Goal: Task Accomplishment & Management: Manage account settings

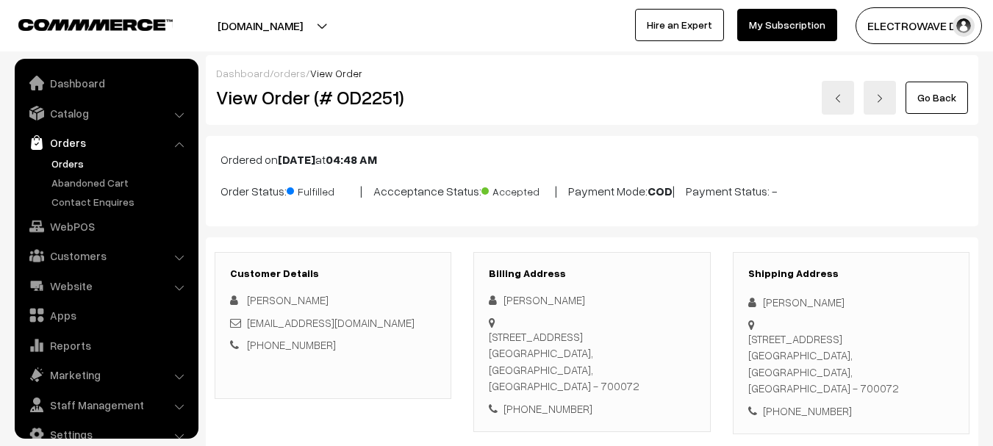
scroll to position [24, 0]
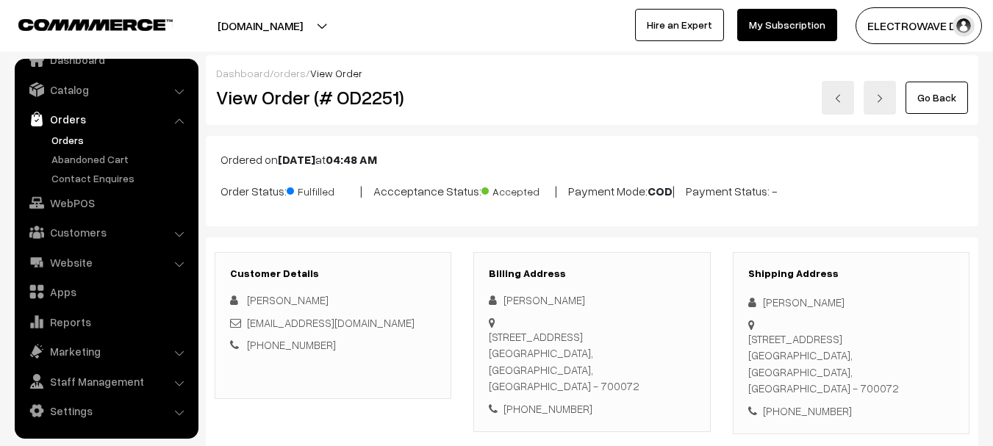
click at [71, 140] on link "Orders" at bounding box center [121, 139] width 146 height 15
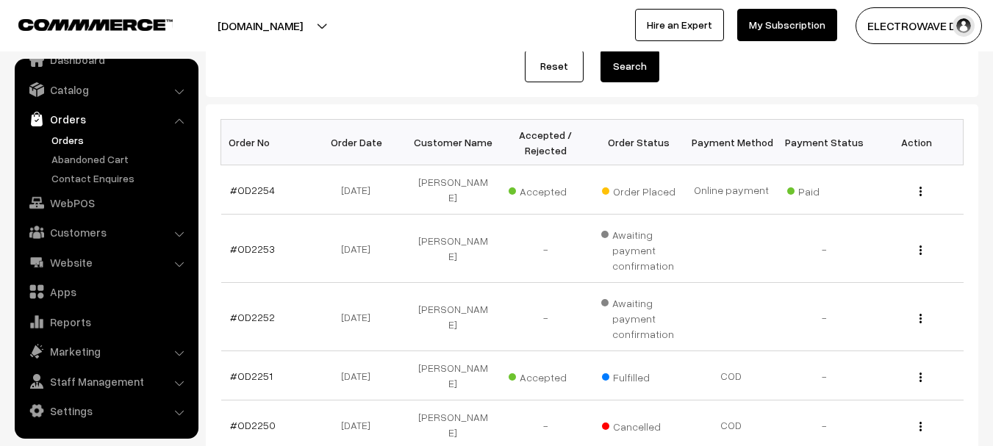
scroll to position [147, 0]
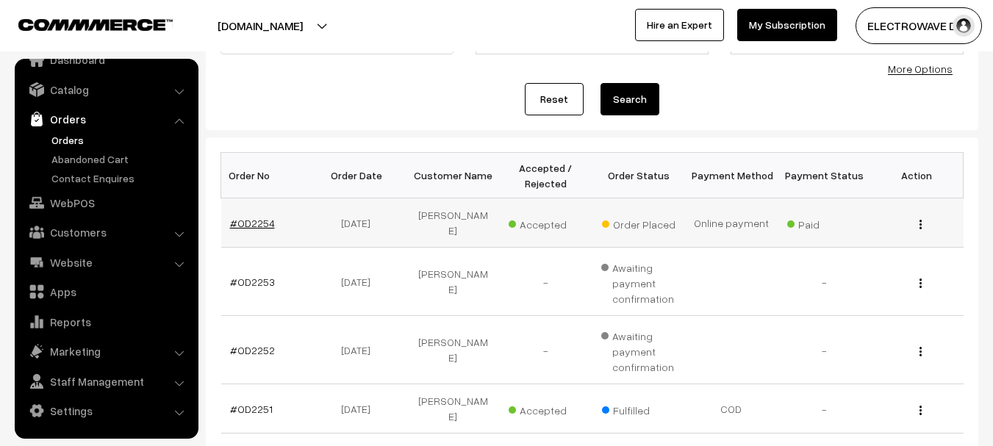
click at [254, 217] on link "#OD2254" at bounding box center [252, 223] width 45 height 12
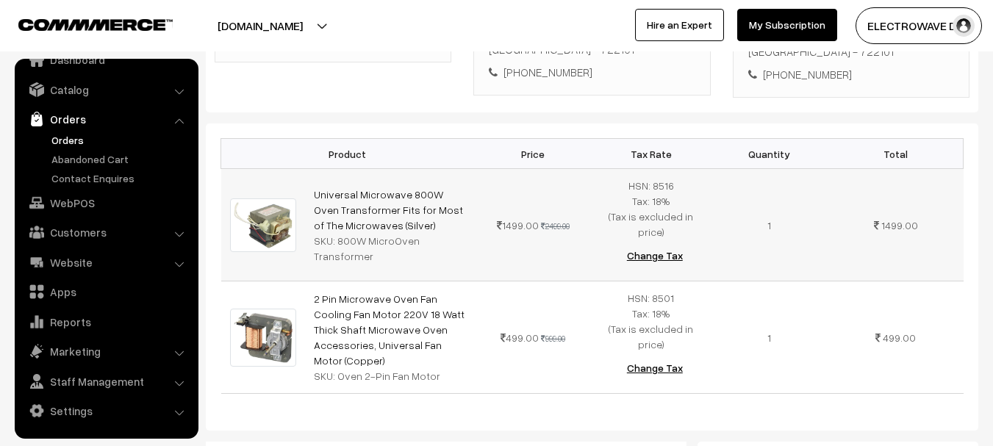
scroll to position [220, 0]
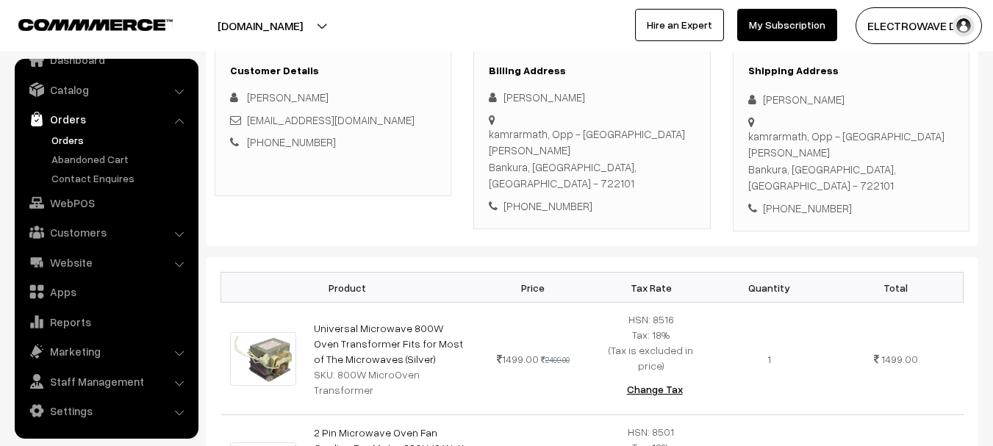
click at [919, 144] on div "kamrarmath, Opp - Hotel Iman Kalyan Bankura, West Bengal, India - 722101" at bounding box center [851, 161] width 206 height 66
copy div "722101"
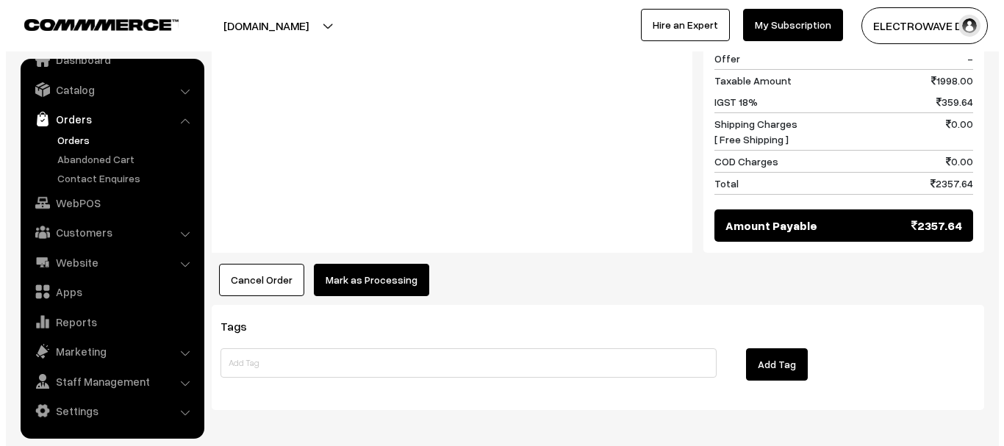
scroll to position [875, 0]
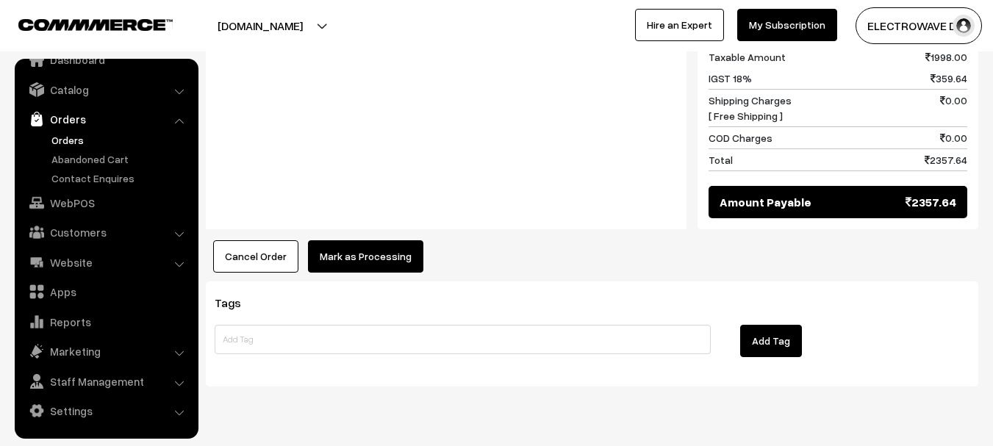
click at [395, 240] on button "Mark as Processing" at bounding box center [365, 256] width 115 height 32
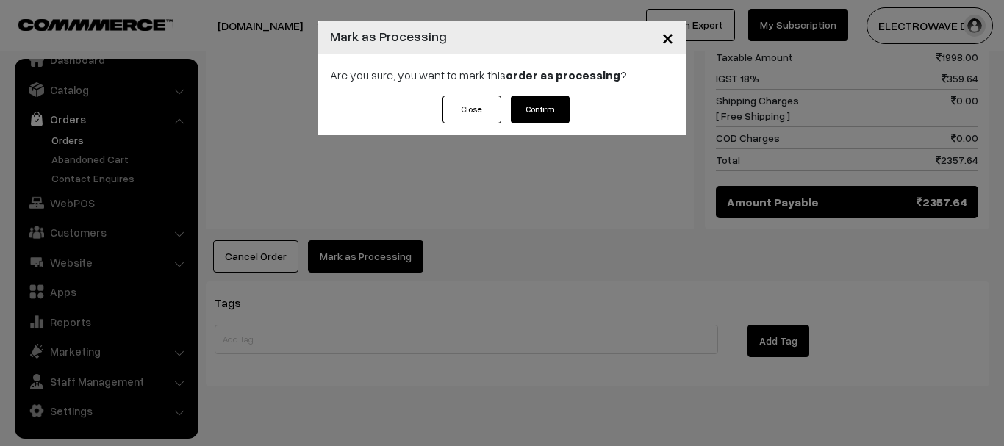
click at [531, 115] on button "Confirm" at bounding box center [540, 110] width 59 height 28
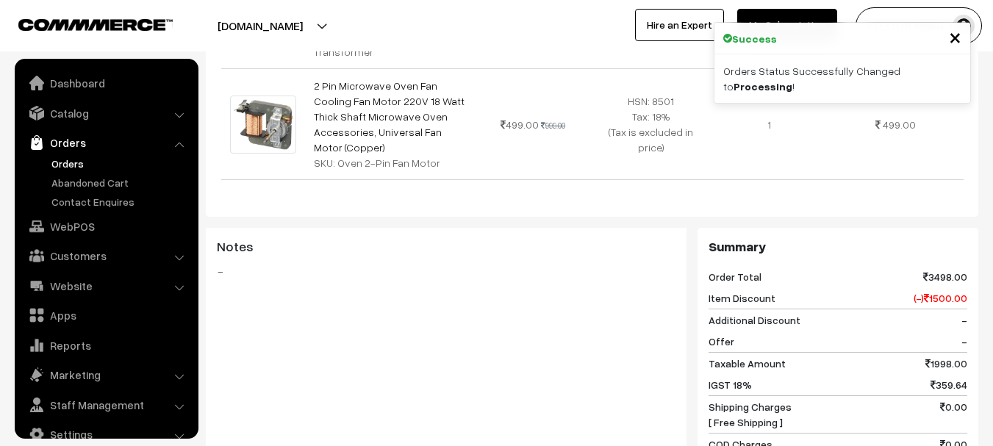
scroll to position [24, 0]
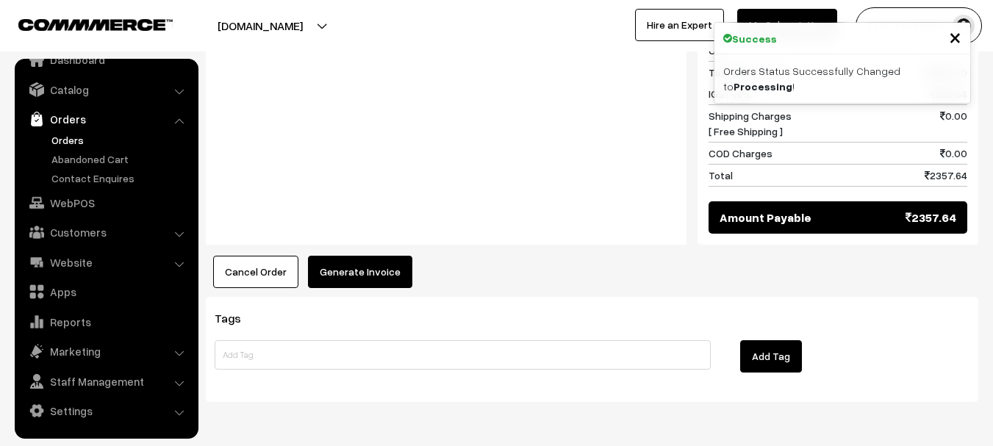
click at [371, 256] on button "Generate Invoice" at bounding box center [360, 272] width 104 height 32
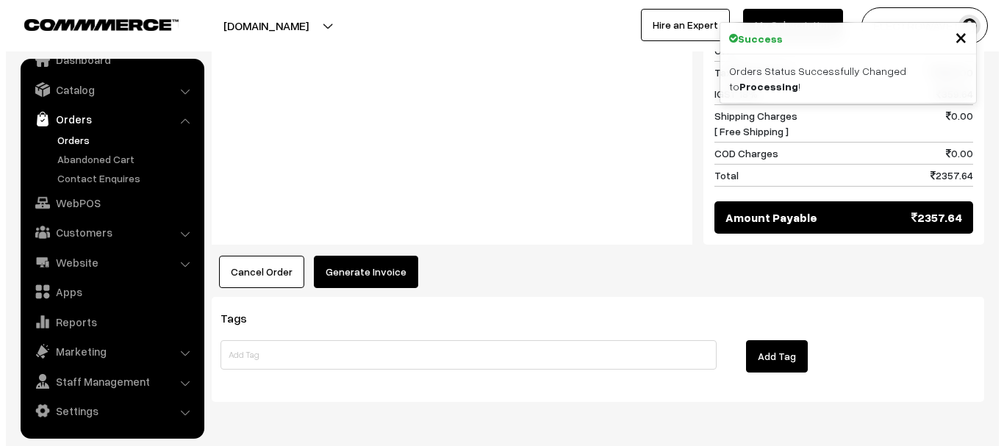
scroll to position [825, 0]
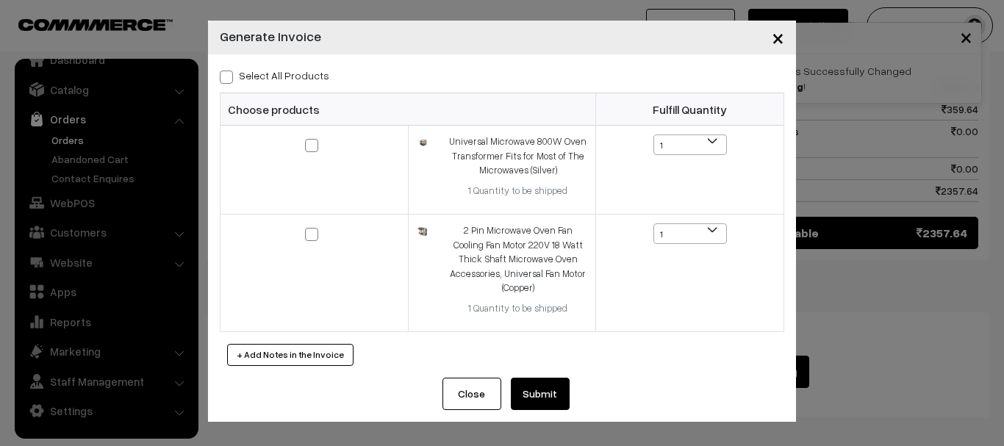
click at [233, 75] on label "Select All Products" at bounding box center [275, 75] width 110 height 15
click at [229, 75] on input "Select All Products" at bounding box center [225, 75] width 10 height 10
checkbox input "true"
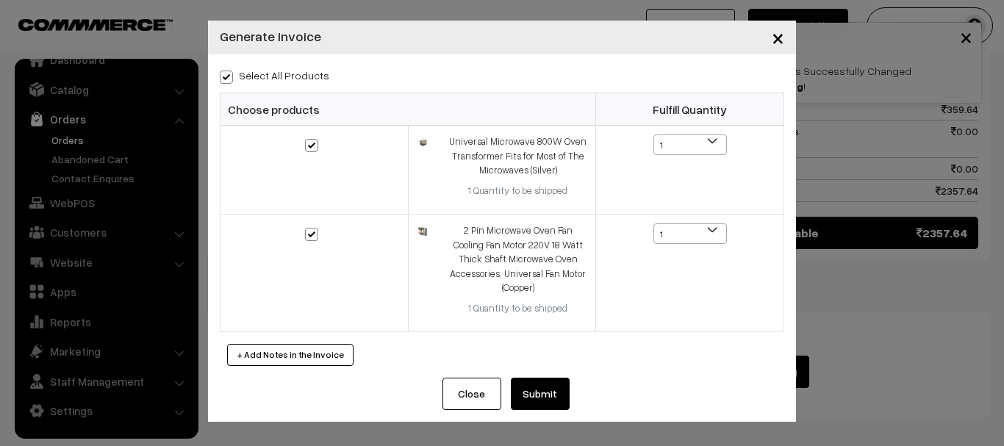
click at [556, 399] on button "Submit" at bounding box center [540, 394] width 59 height 32
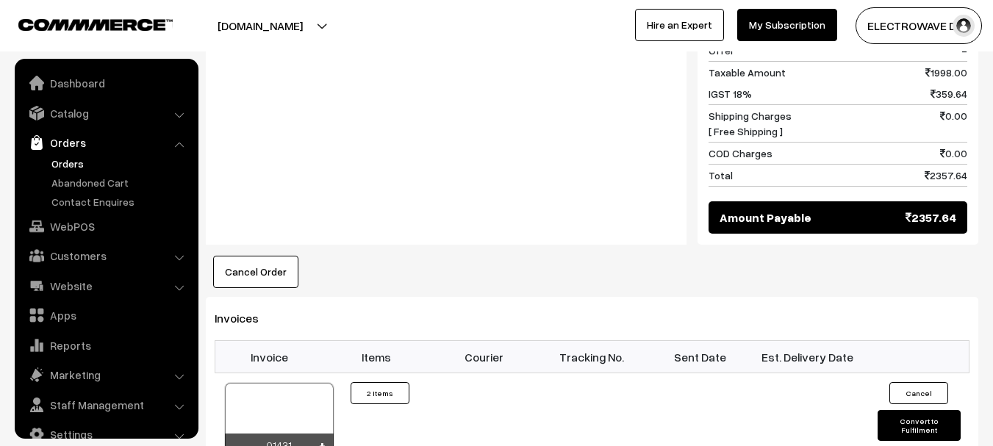
scroll to position [24, 0]
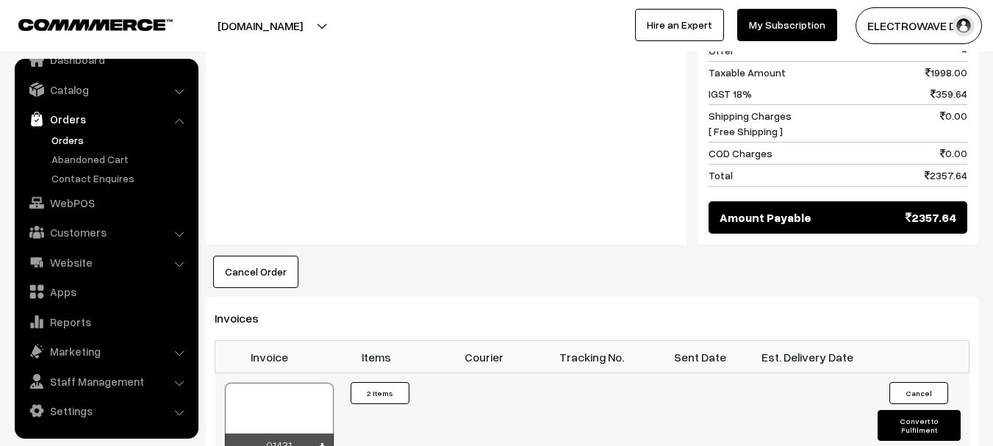
click at [300, 353] on table "Invoice Items Courier Tracking No. Sent Date Est. Delivery Date 01431 Invoice #…" at bounding box center [592, 403] width 755 height 126
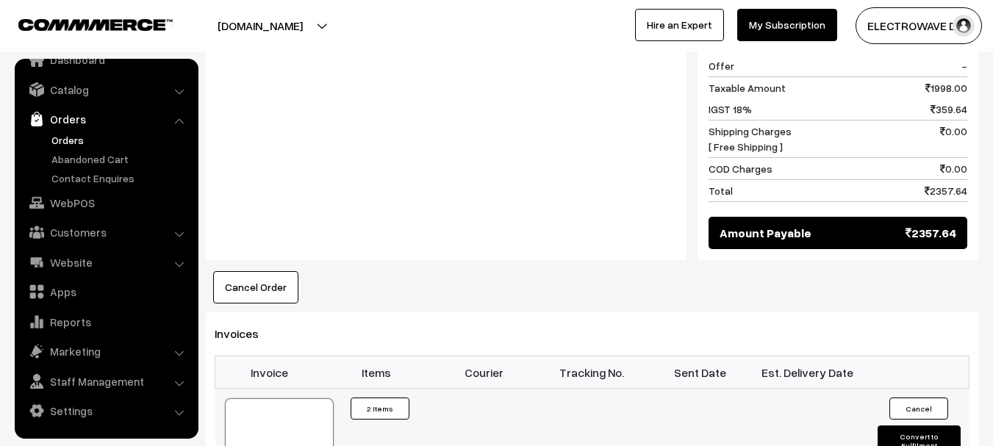
click at [295, 398] on div at bounding box center [279, 434] width 109 height 73
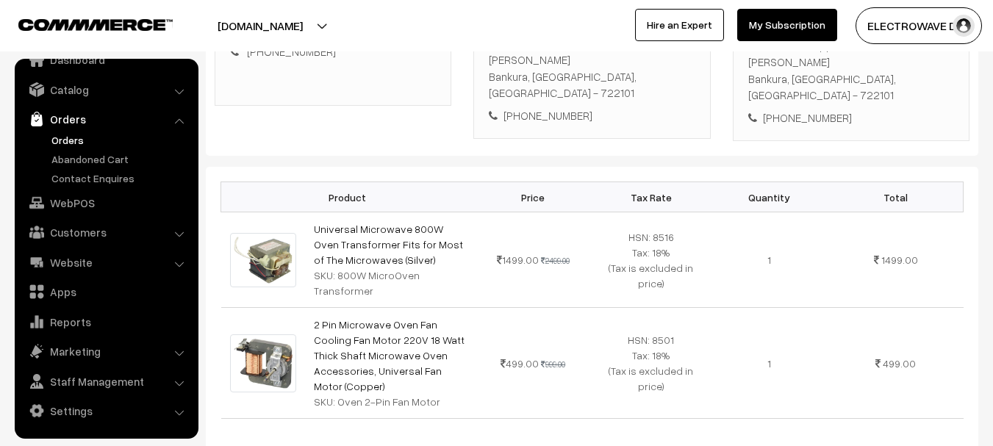
scroll to position [17, 0]
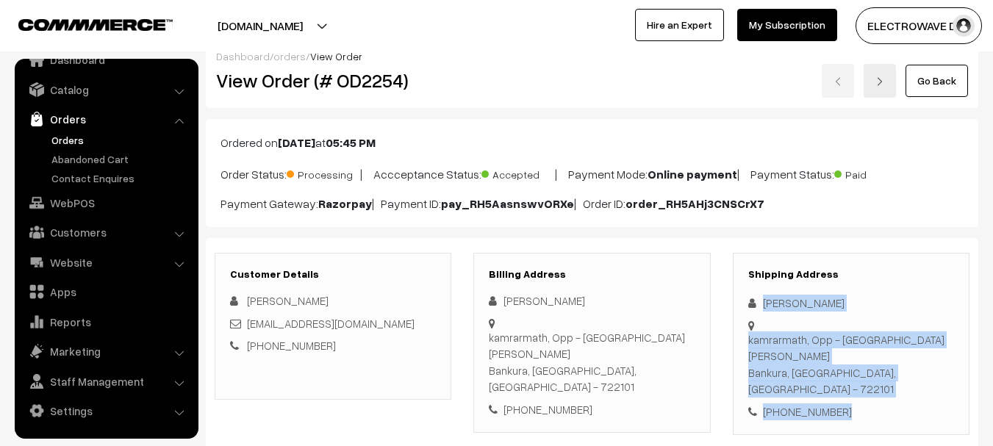
drag, startPoint x: 753, startPoint y: 294, endPoint x: 844, endPoint y: 366, distance: 115.6
click at [844, 366] on div "Shipping Address Soumyajit Das kamrarmath, Opp - Hotel Iman Kalyan Bankura, Wes…" at bounding box center [851, 344] width 237 height 183
copy div "Soumyajit Das kamrarmath, Opp - Hotel Iman Kalyan Bankura, West Bengal, India -…"
click at [869, 403] on div "[PHONE_NUMBER]" at bounding box center [851, 411] width 206 height 17
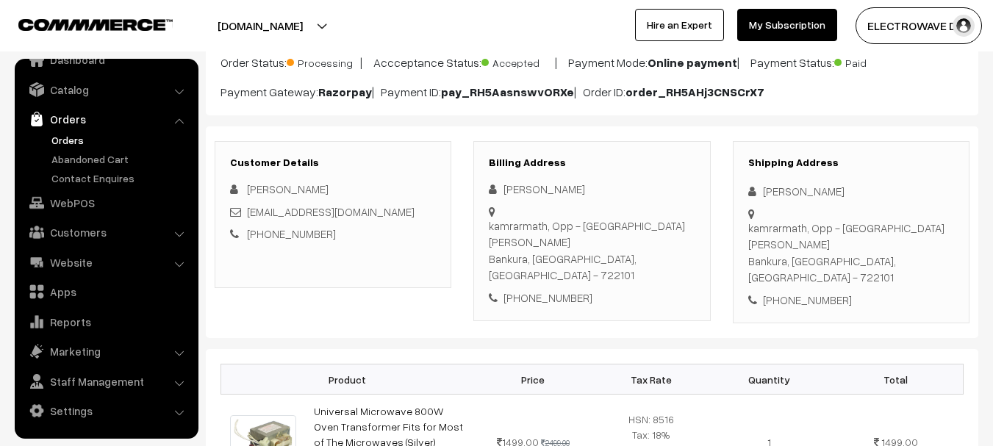
scroll to position [311, 0]
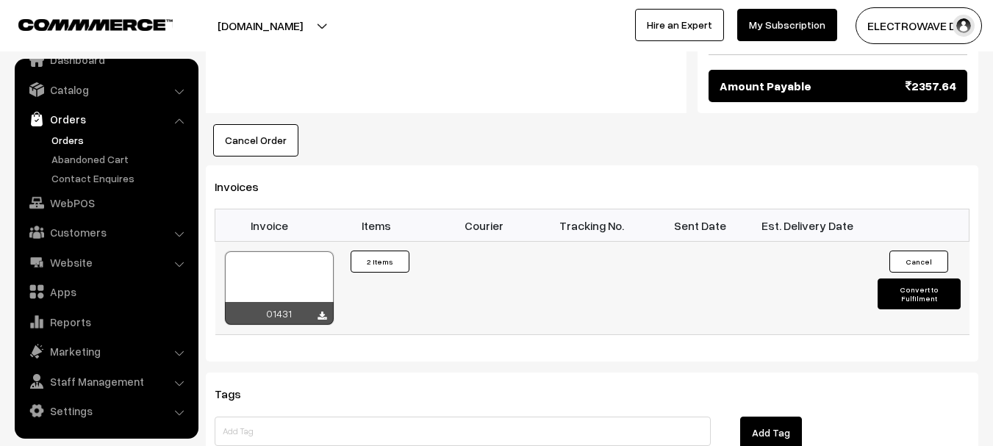
click at [916, 279] on button "Convert to Fulfilment" at bounding box center [919, 294] width 83 height 31
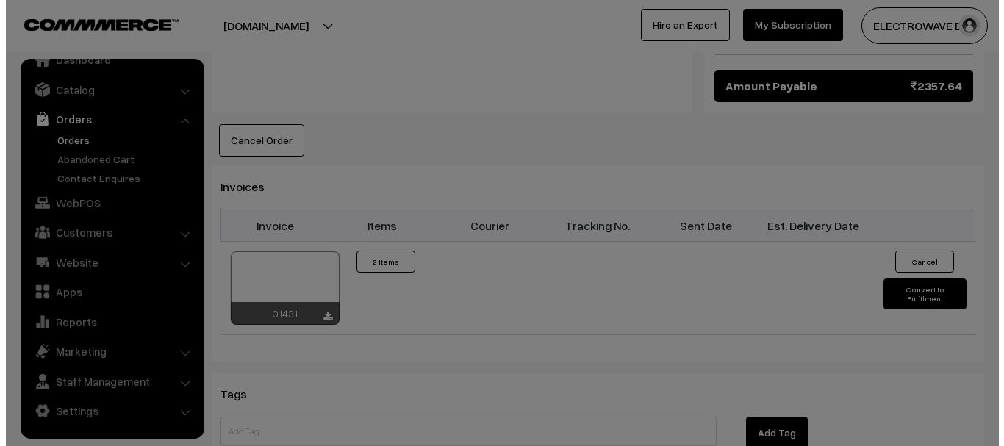
scroll to position [957, 0]
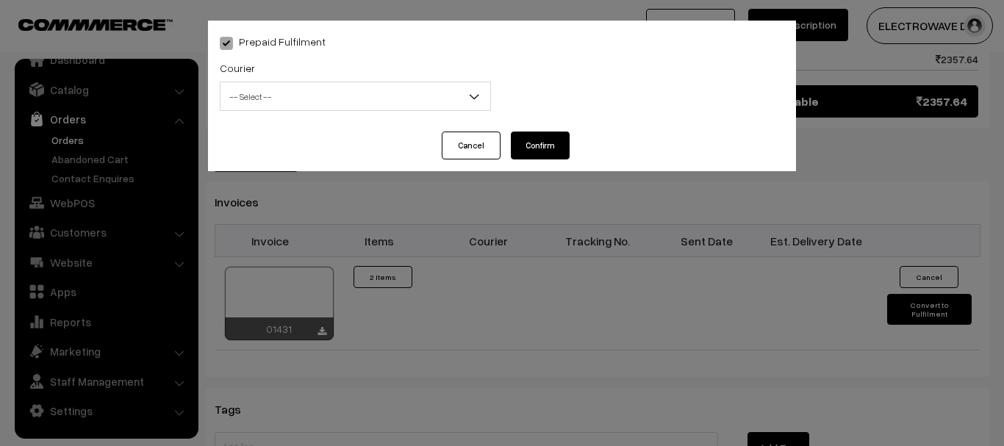
click at [363, 87] on span "-- Select --" at bounding box center [355, 97] width 270 height 26
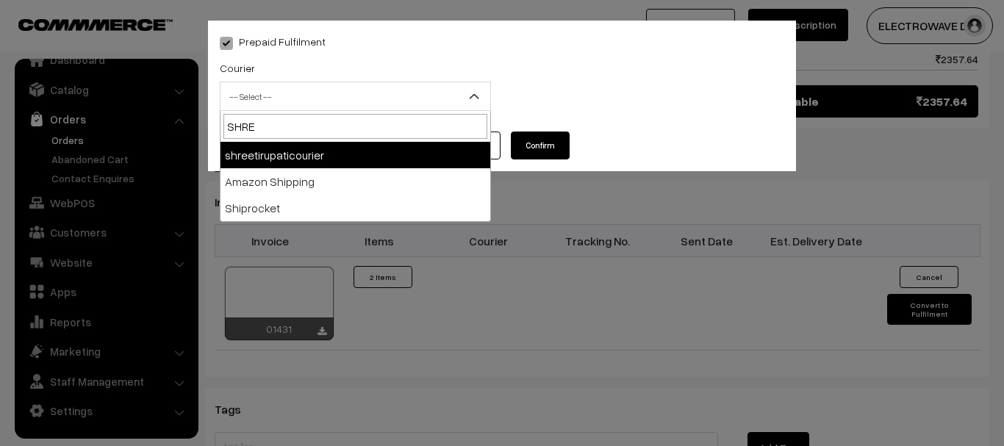
type input "SHREE"
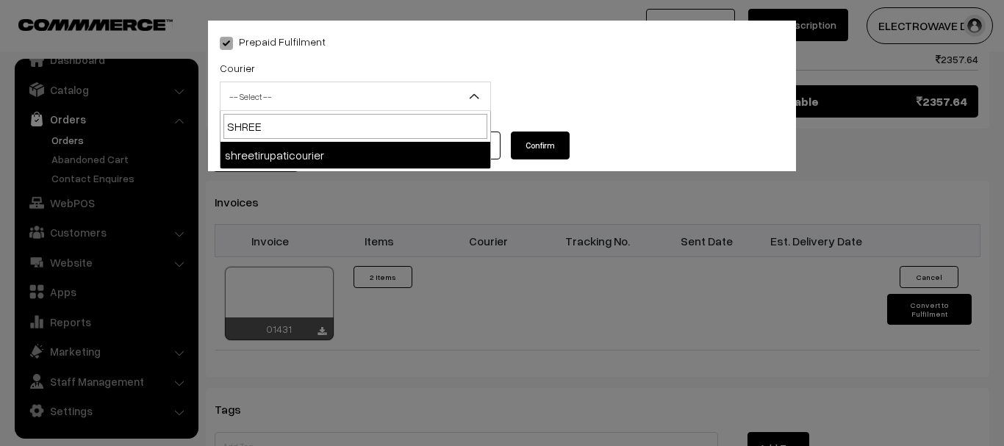
select select "8"
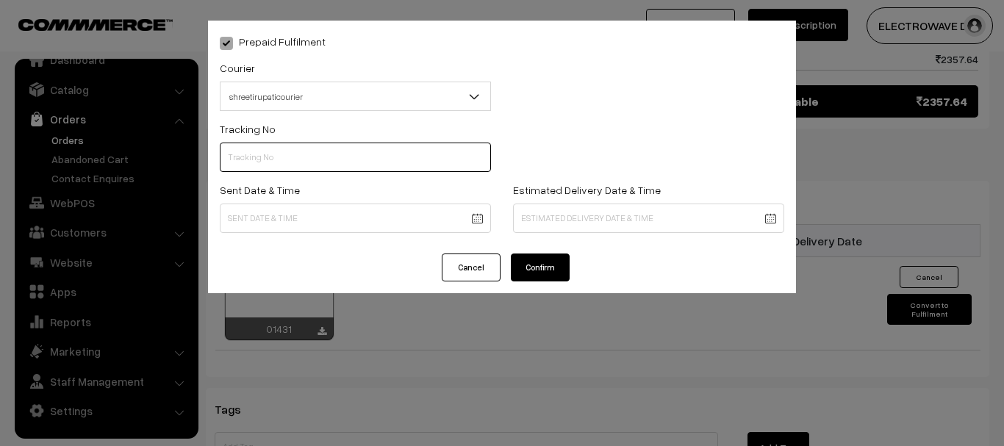
click at [392, 154] on input "text" at bounding box center [355, 157] width 271 height 29
type input "374800045790"
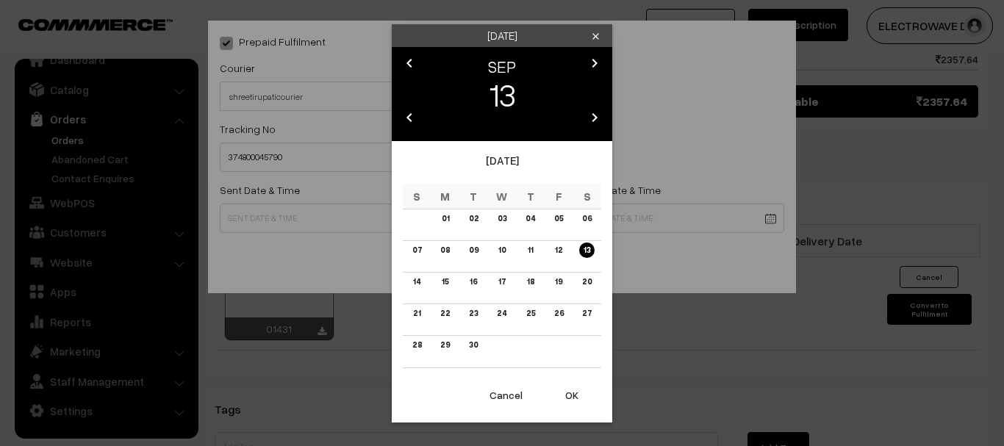
click at [566, 403] on button "OK" at bounding box center [571, 395] width 59 height 32
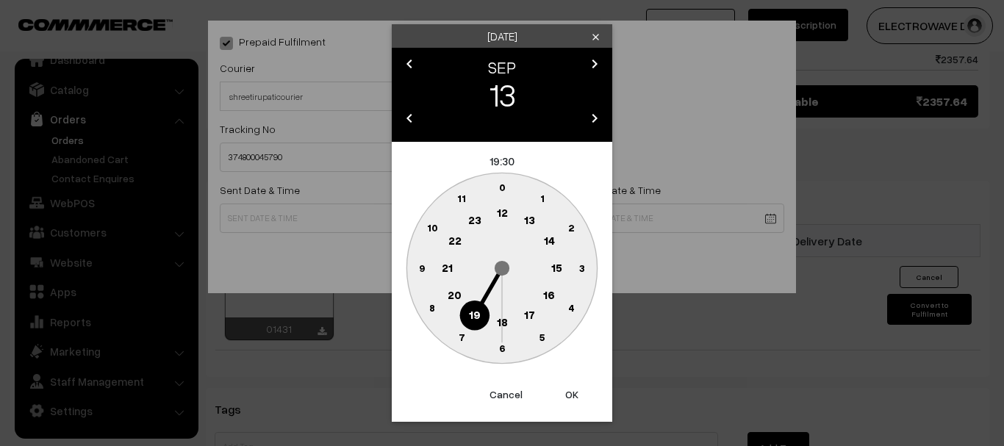
click at [566, 403] on button "OK" at bounding box center [571, 395] width 59 height 32
type input "13-09-2025 19:30"
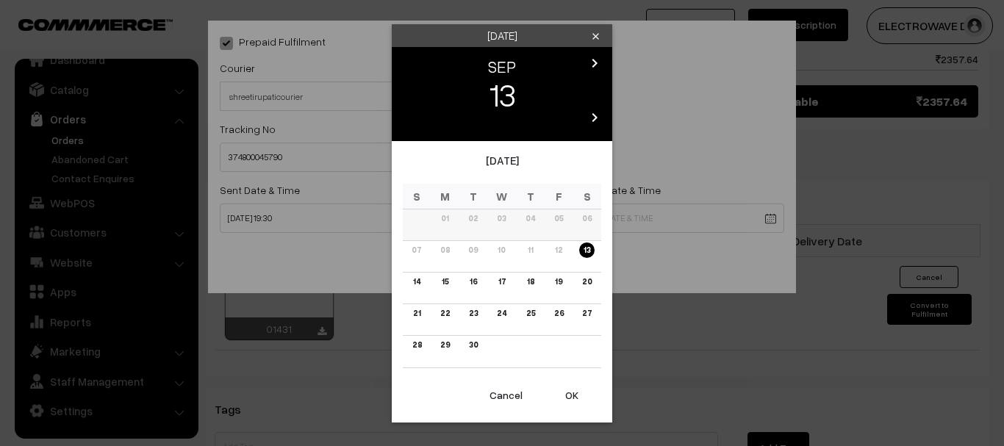
click at [478, 285] on link "16" at bounding box center [473, 281] width 16 height 15
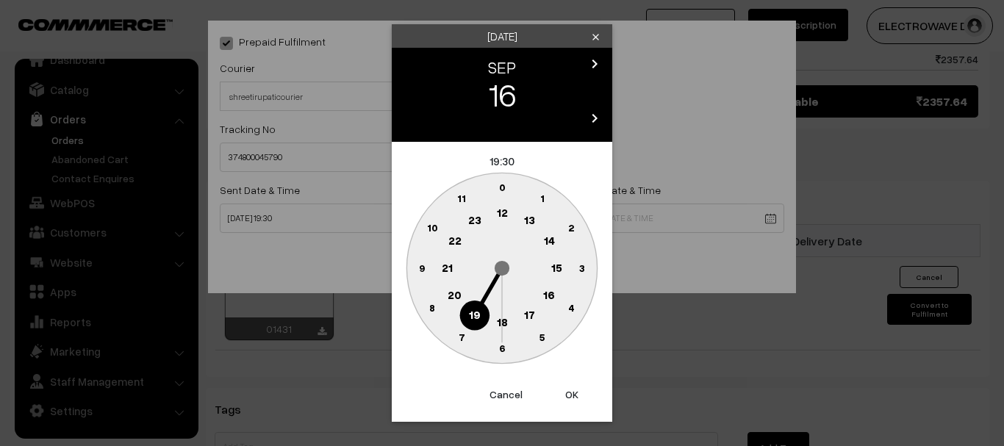
click at [567, 390] on button "OK" at bounding box center [571, 395] width 59 height 32
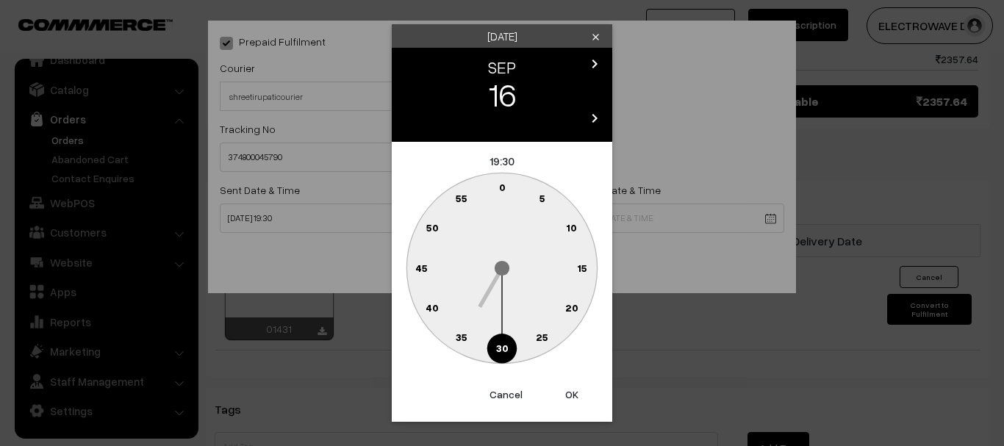
click at [567, 390] on button "OK" at bounding box center [571, 395] width 59 height 32
type input "16-09-2025 19:30"
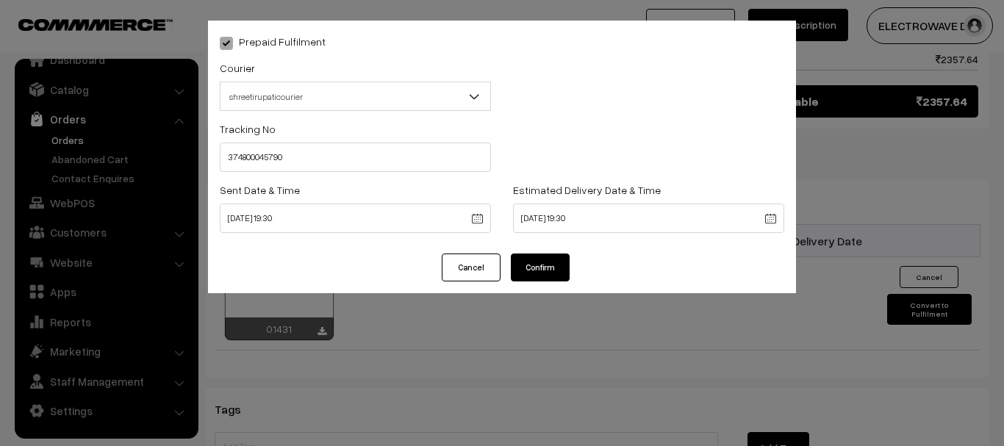
click at [527, 274] on button "Confirm" at bounding box center [540, 268] width 59 height 28
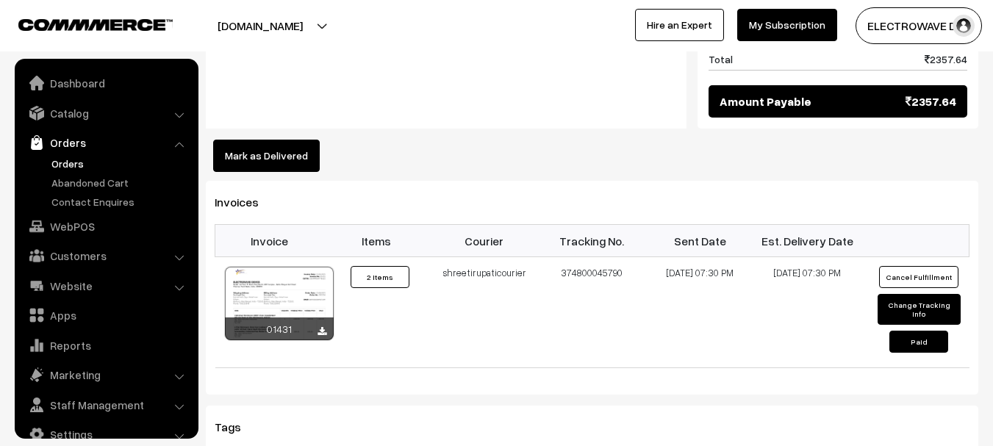
scroll to position [24, 0]
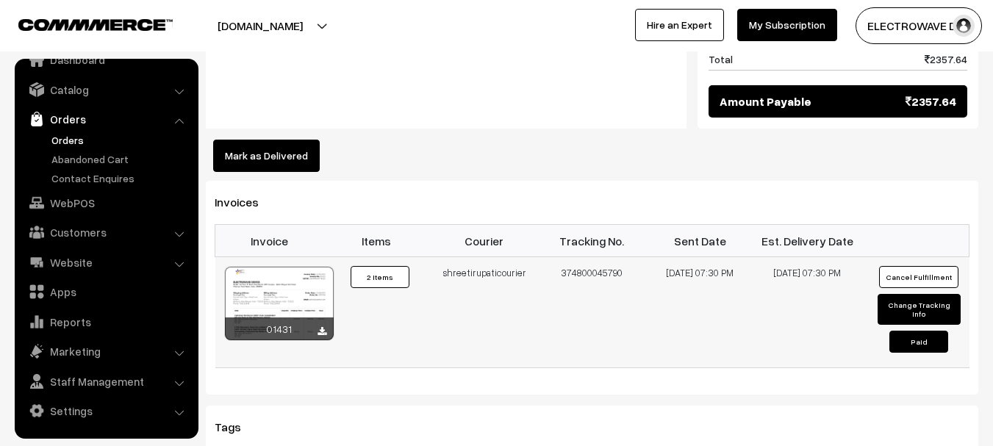
drag, startPoint x: 580, startPoint y: 225, endPoint x: 598, endPoint y: 224, distance: 17.7
click at [598, 257] on td "374800045790" at bounding box center [592, 312] width 108 height 111
click at [604, 257] on td "374800045790" at bounding box center [592, 312] width 108 height 111
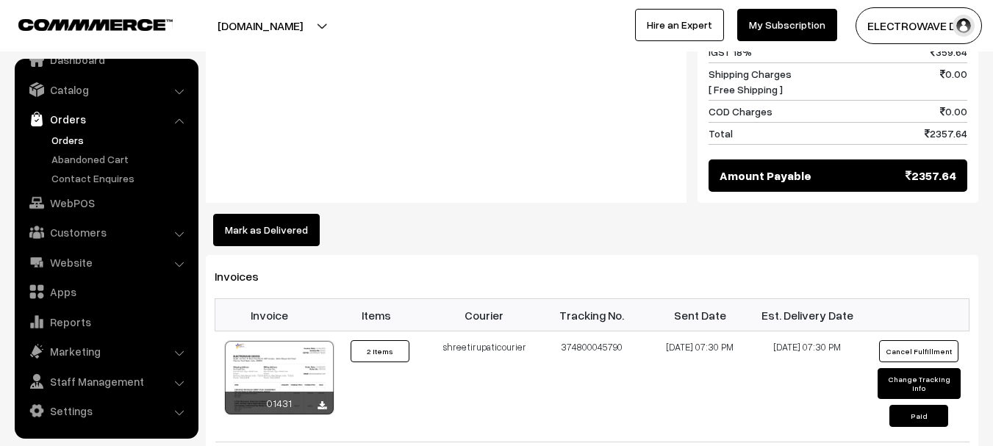
scroll to position [883, 0]
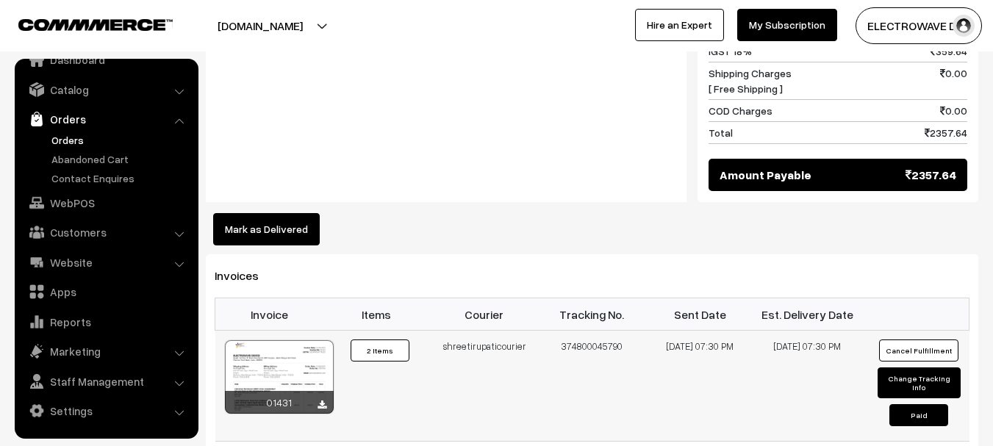
drag, startPoint x: 600, startPoint y: 300, endPoint x: 625, endPoint y: 298, distance: 25.8
click at [625, 331] on td "374800045790" at bounding box center [592, 386] width 108 height 111
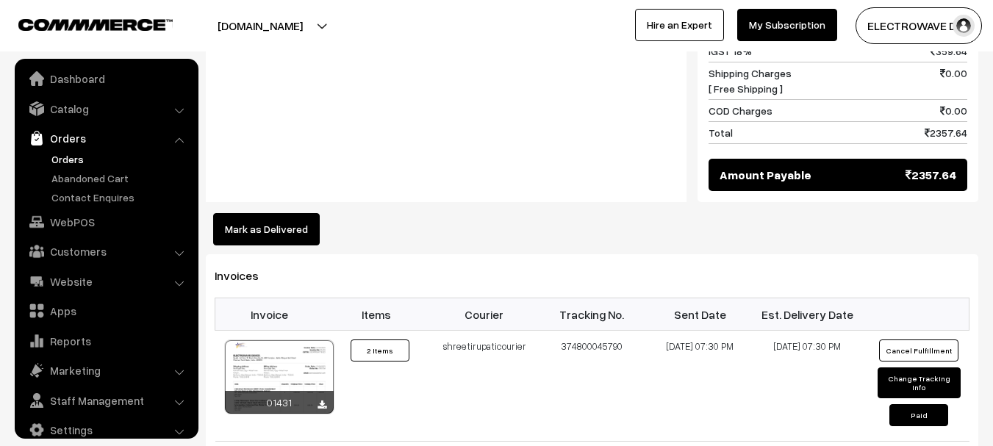
scroll to position [0, 0]
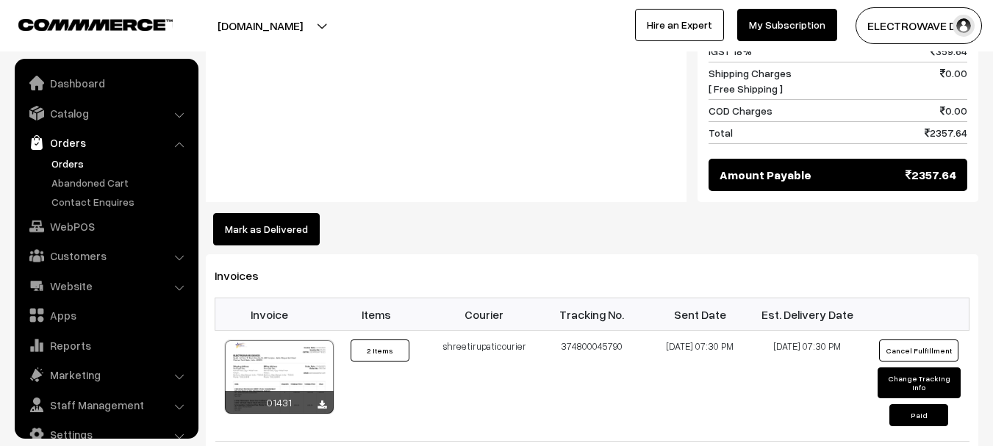
click at [71, 161] on link "Orders" at bounding box center [121, 163] width 146 height 15
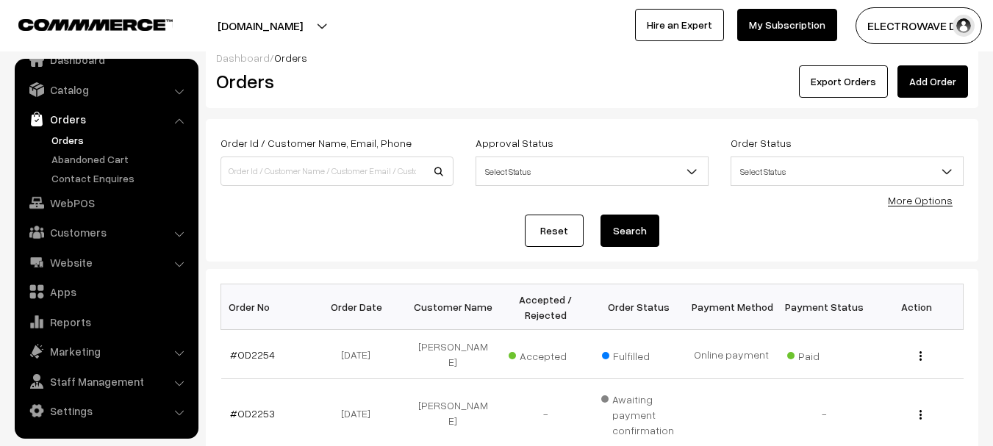
scroll to position [294, 0]
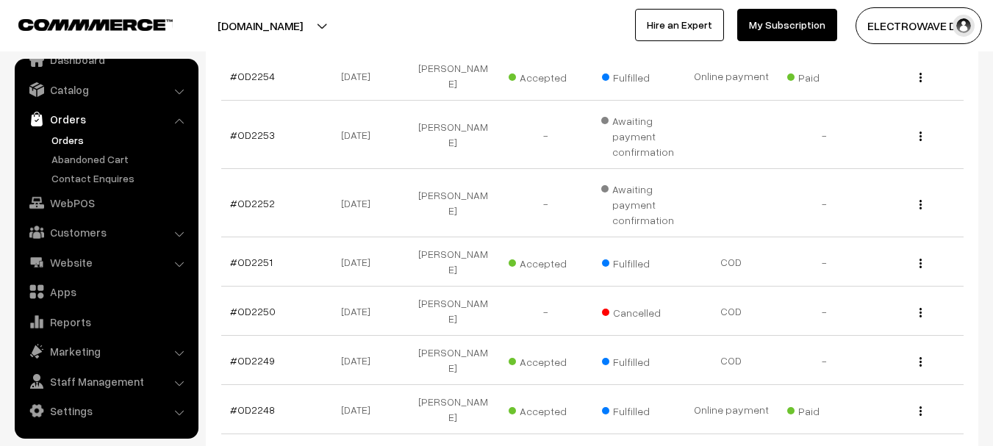
click at [63, 140] on link "Orders" at bounding box center [121, 139] width 146 height 15
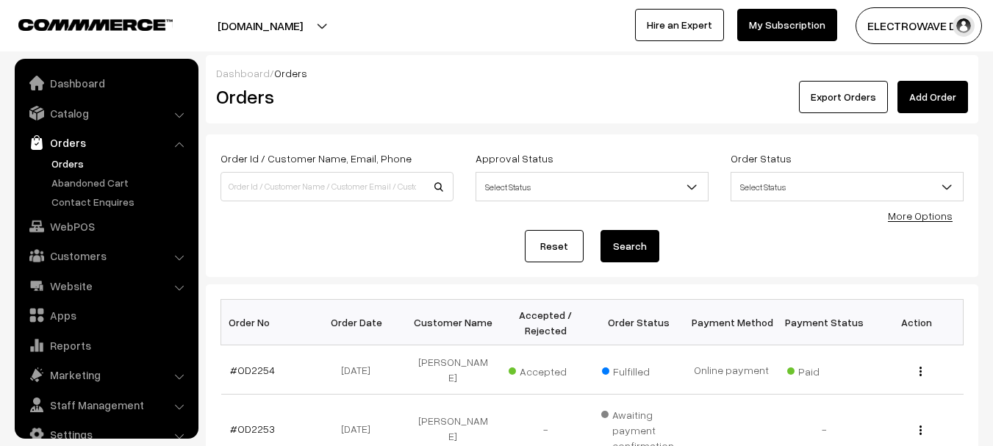
scroll to position [24, 0]
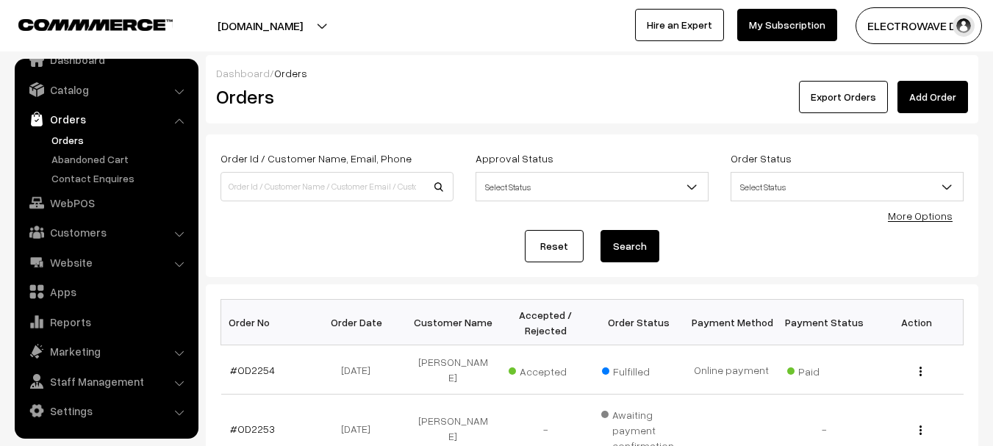
click at [311, 15] on button "[DOMAIN_NAME]" at bounding box center [260, 25] width 188 height 37
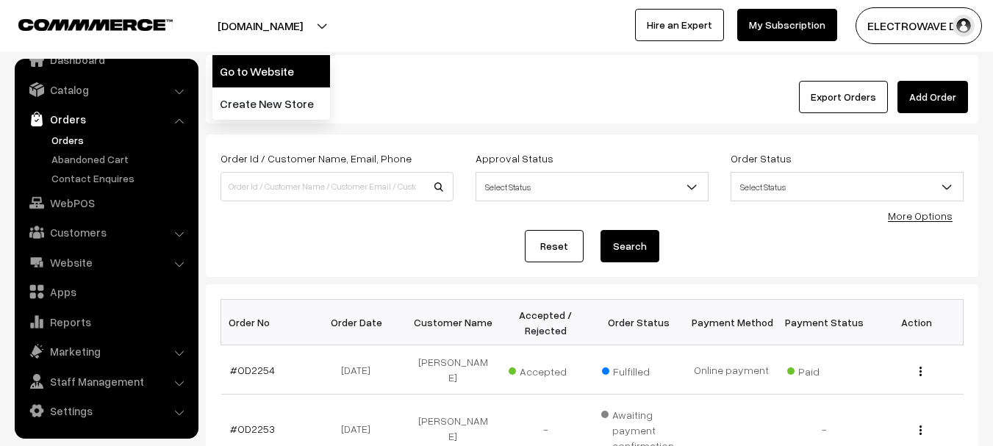
click at [279, 71] on link "Go to Website" at bounding box center [271, 71] width 118 height 32
